Goal: Task Accomplishment & Management: Use online tool/utility

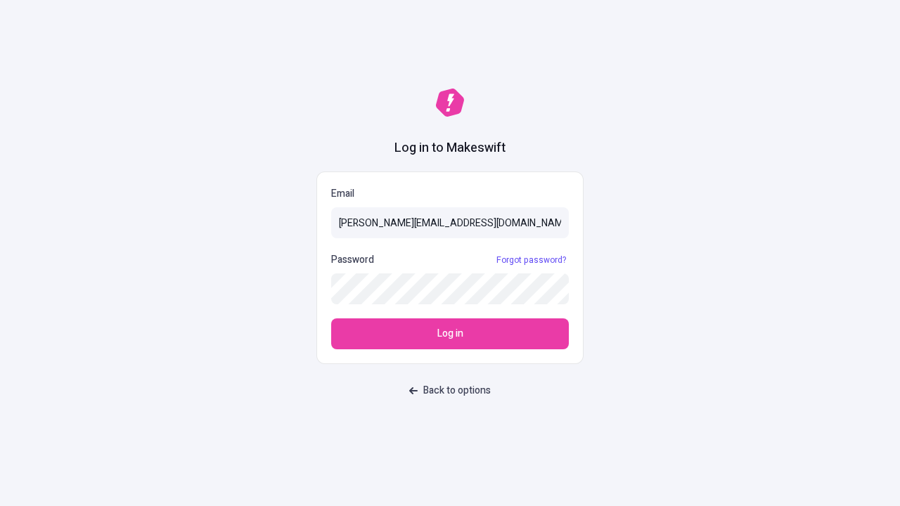
type input "[PERSON_NAME][EMAIL_ADDRESS][DOMAIN_NAME]"
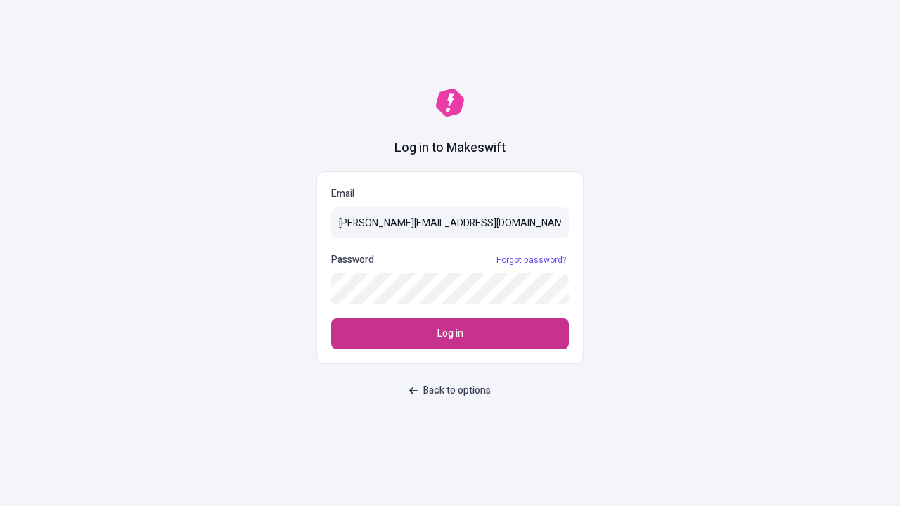
click at [450, 334] on span "Log in" at bounding box center [450, 333] width 26 height 15
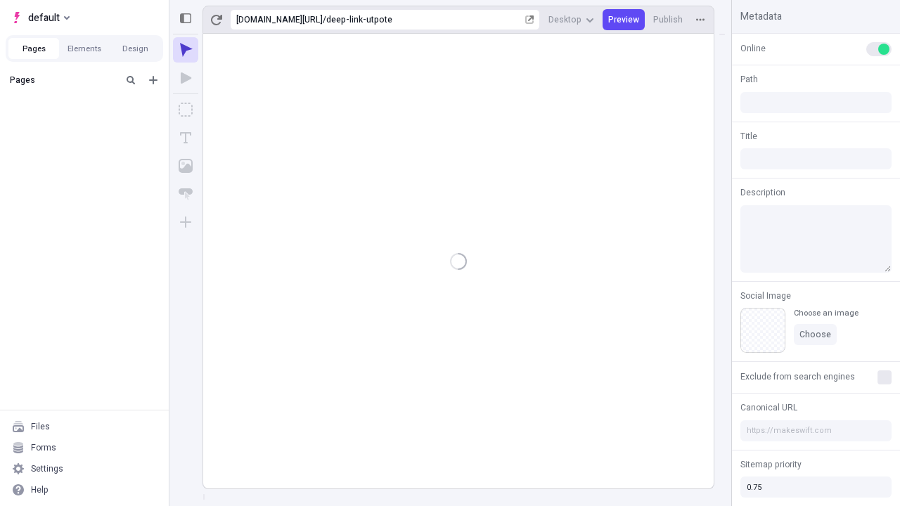
type input "/deep-link-utpote"
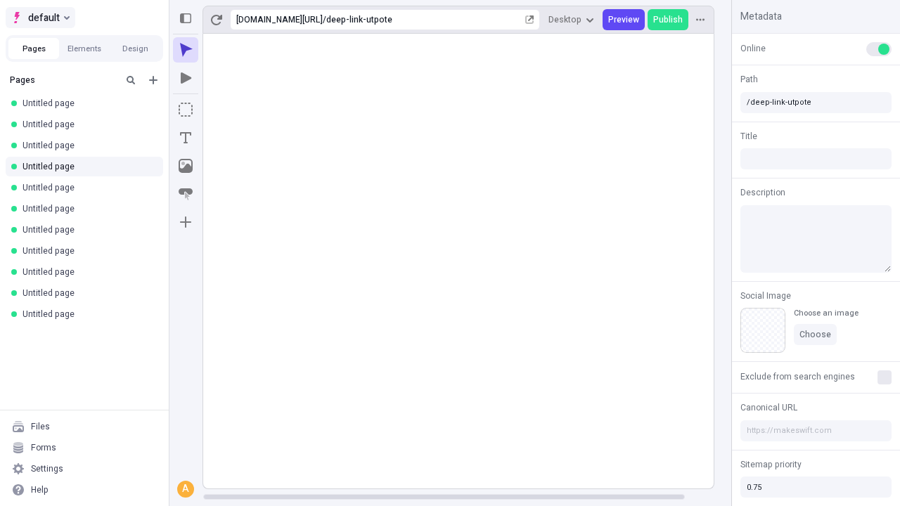
click at [39, 18] on span "default" at bounding box center [44, 17] width 32 height 17
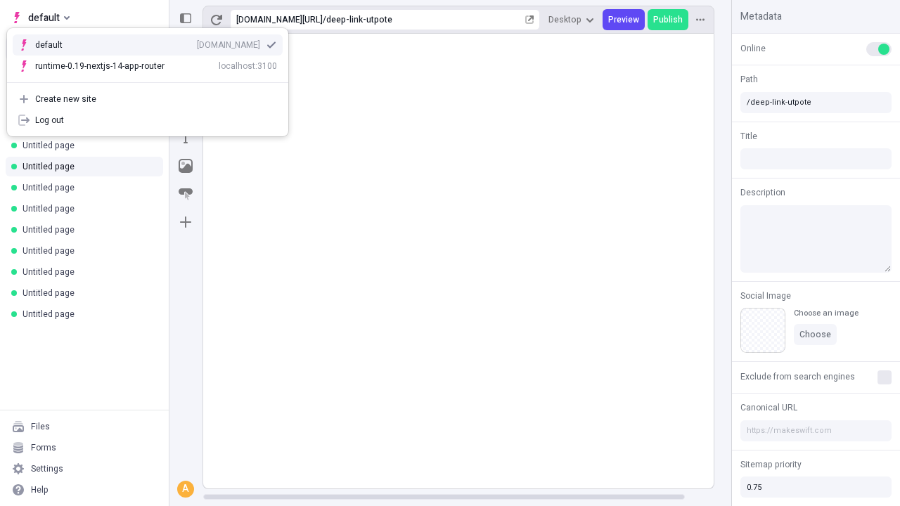
click at [197, 42] on div "qee9k4dy7d.staging.makeswift.site" at bounding box center [228, 44] width 63 height 11
click at [153, 80] on icon "Add new" at bounding box center [153, 80] width 8 height 8
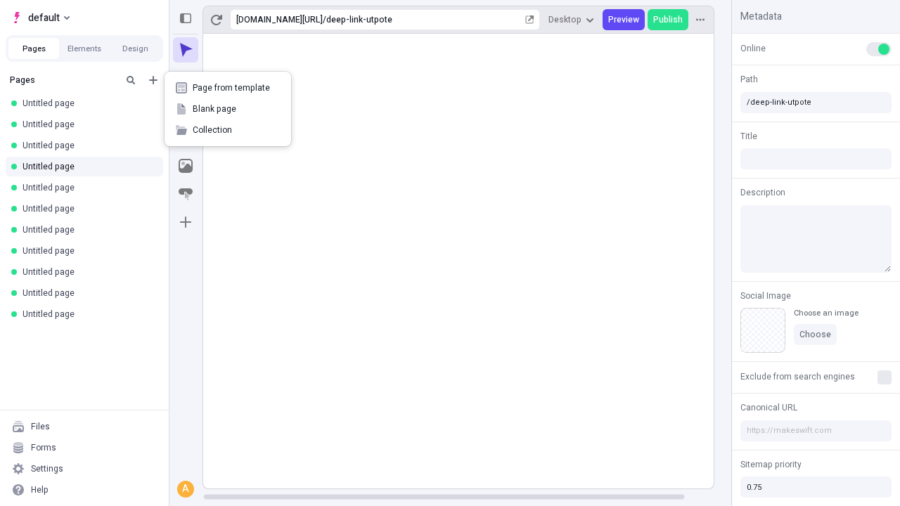
click at [228, 109] on span "Blank page" at bounding box center [236, 108] width 87 height 11
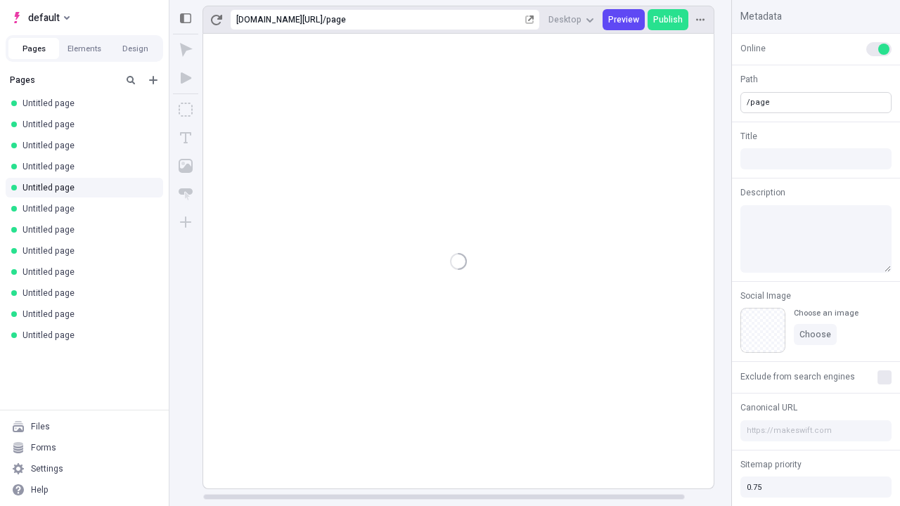
type input "/page"
